Goal: Navigation & Orientation: Find specific page/section

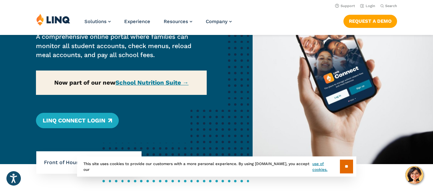
scroll to position [78, 0]
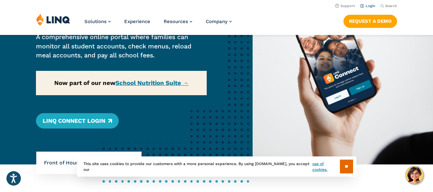
click at [368, 7] on link "Login" at bounding box center [367, 6] width 15 height 4
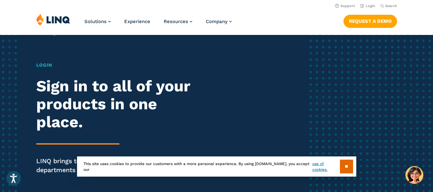
scroll to position [15, 0]
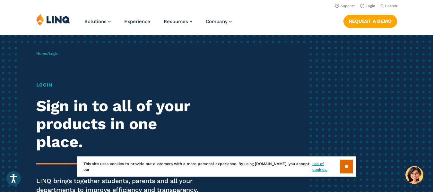
click at [42, 86] on h1 "Login" at bounding box center [119, 85] width 167 height 7
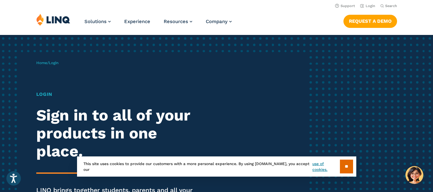
scroll to position [0, 0]
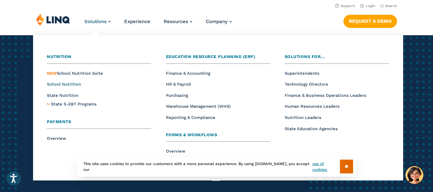
click at [64, 82] on span "School Nutrition" at bounding box center [64, 84] width 34 height 5
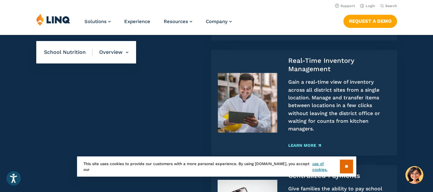
scroll to position [719, 0]
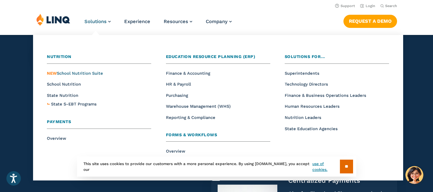
click at [75, 73] on span "NEW School Nutrition Suite" at bounding box center [75, 73] width 56 height 5
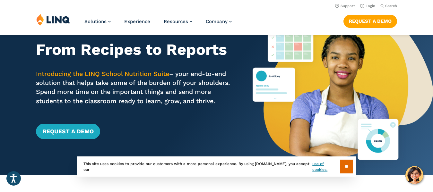
scroll to position [40, 0]
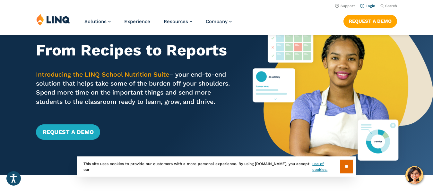
click at [362, 7] on link "Login" at bounding box center [367, 6] width 15 height 4
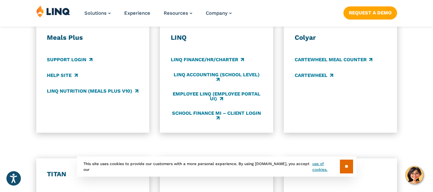
scroll to position [377, 0]
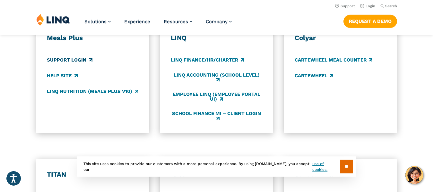
click at [79, 61] on link "Support Login" at bounding box center [69, 59] width 45 height 7
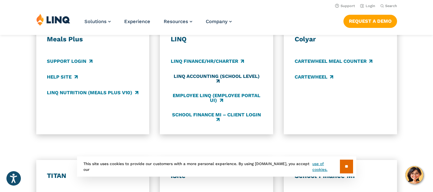
click at [194, 81] on link "LINQ Accounting (school level)" at bounding box center [216, 78] width 91 height 11
